Goal: Find contact information: Find contact information

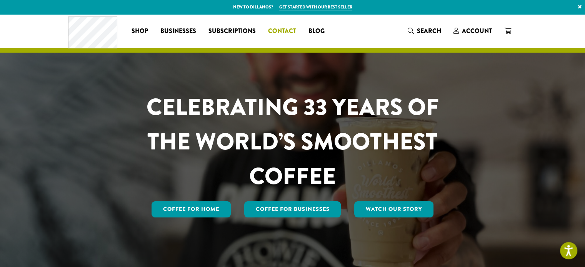
click at [284, 27] on span "Contact" at bounding box center [282, 32] width 28 height 10
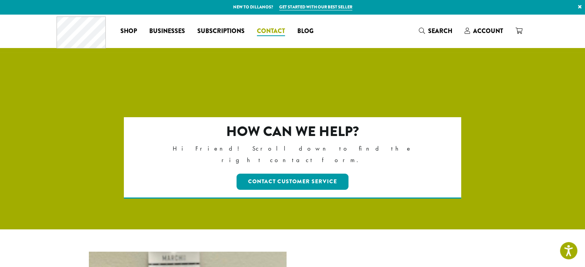
click at [270, 33] on span "Contact" at bounding box center [271, 32] width 28 height 10
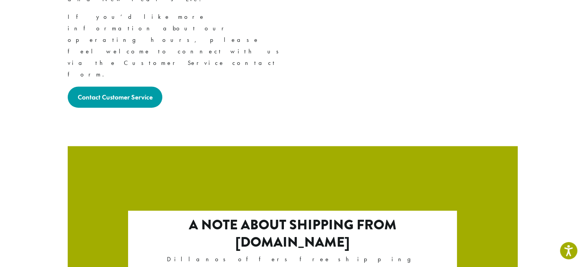
scroll to position [1357, 0]
